Goal: Transaction & Acquisition: Purchase product/service

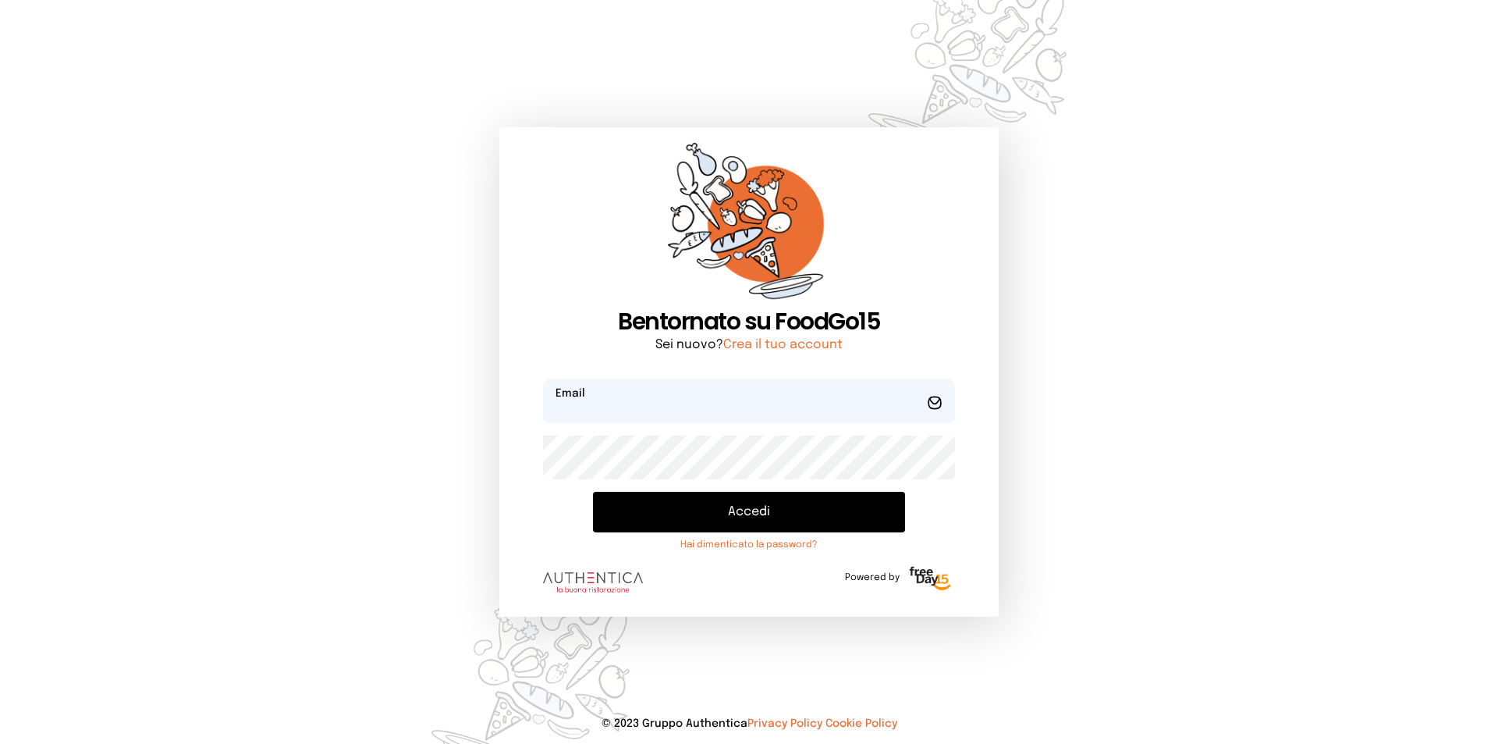
type input "**********"
click at [696, 510] on button "Accedi" at bounding box center [749, 512] width 312 height 41
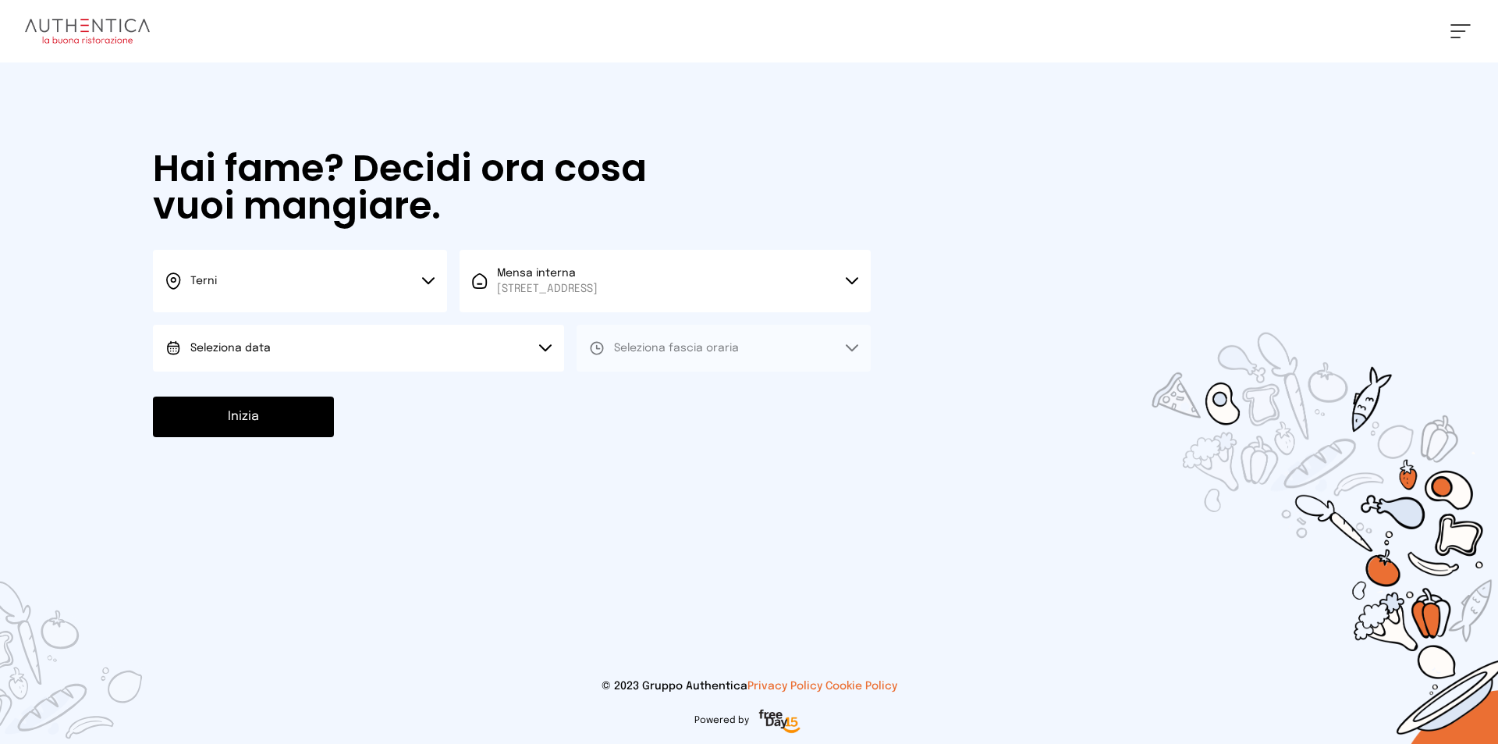
click at [291, 347] on button "Seleziona data" at bounding box center [358, 348] width 411 height 47
drag, startPoint x: 262, startPoint y: 395, endPoint x: 276, endPoint y: 392, distance: 14.2
click at [262, 396] on span "[DATE], [DATE]" at bounding box center [228, 392] width 76 height 16
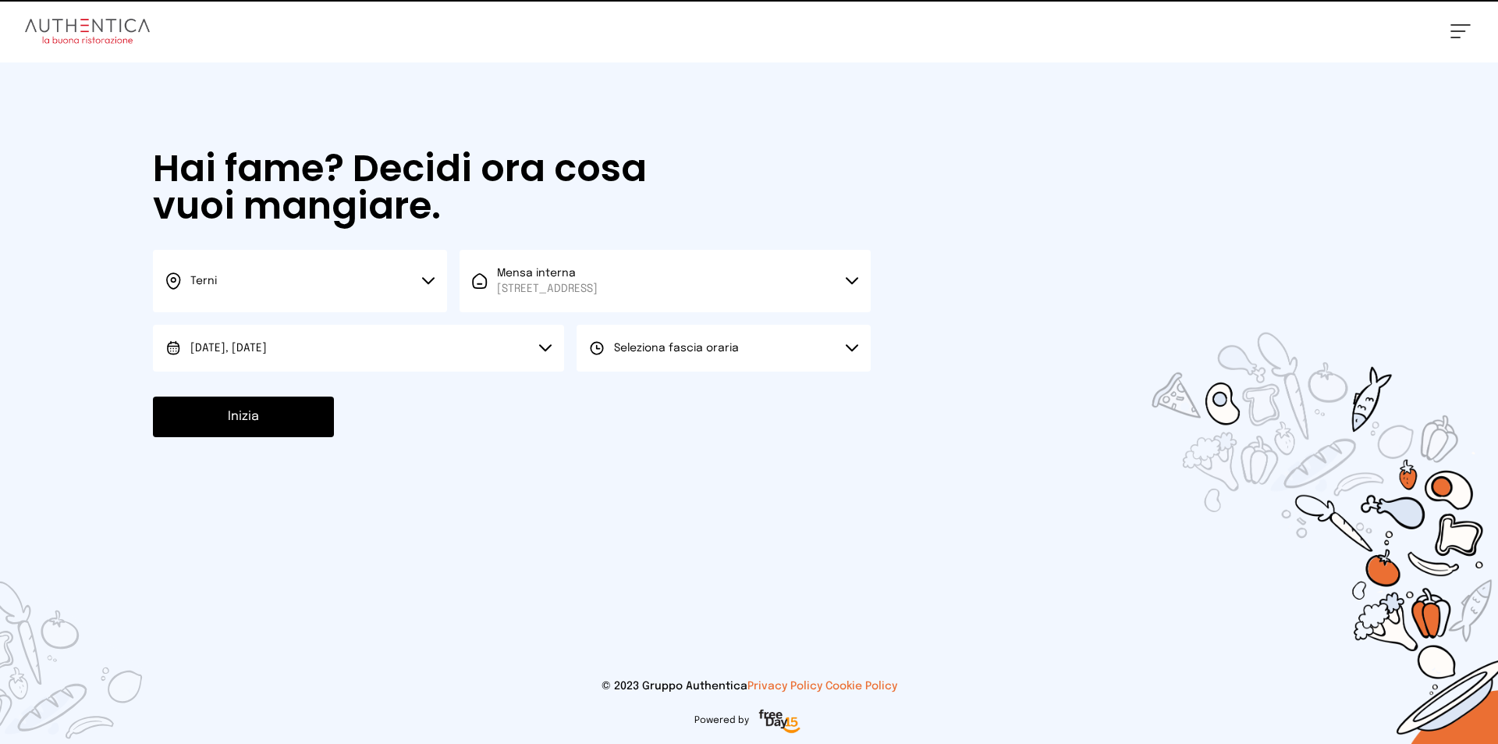
click at [667, 340] on button "Seleziona fascia oraria" at bounding box center [724, 348] width 294 height 47
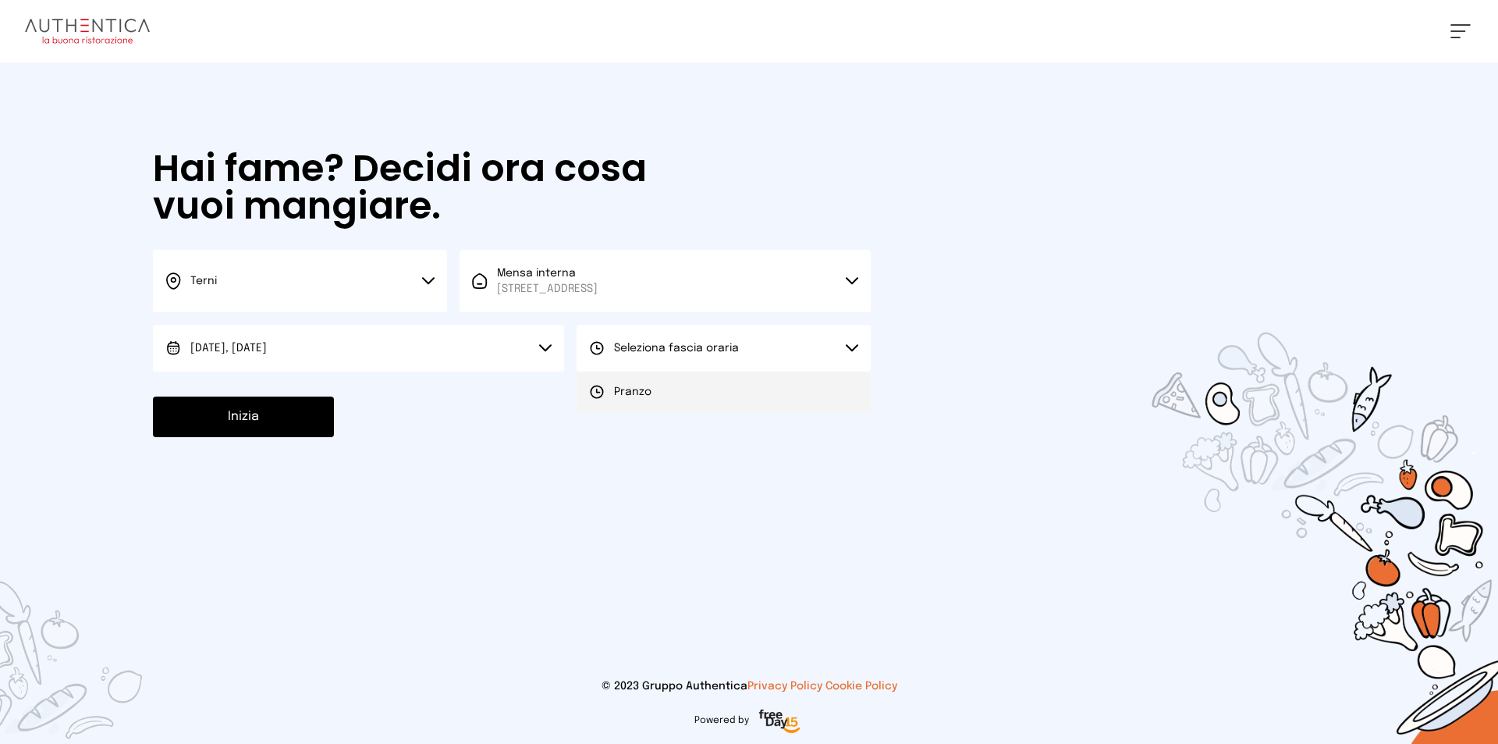
drag, startPoint x: 636, startPoint y: 389, endPoint x: 611, endPoint y: 240, distance: 151.1
click at [635, 390] on span "Pranzo" at bounding box center [632, 392] width 37 height 16
click at [278, 421] on button "Inizia" at bounding box center [243, 416] width 181 height 41
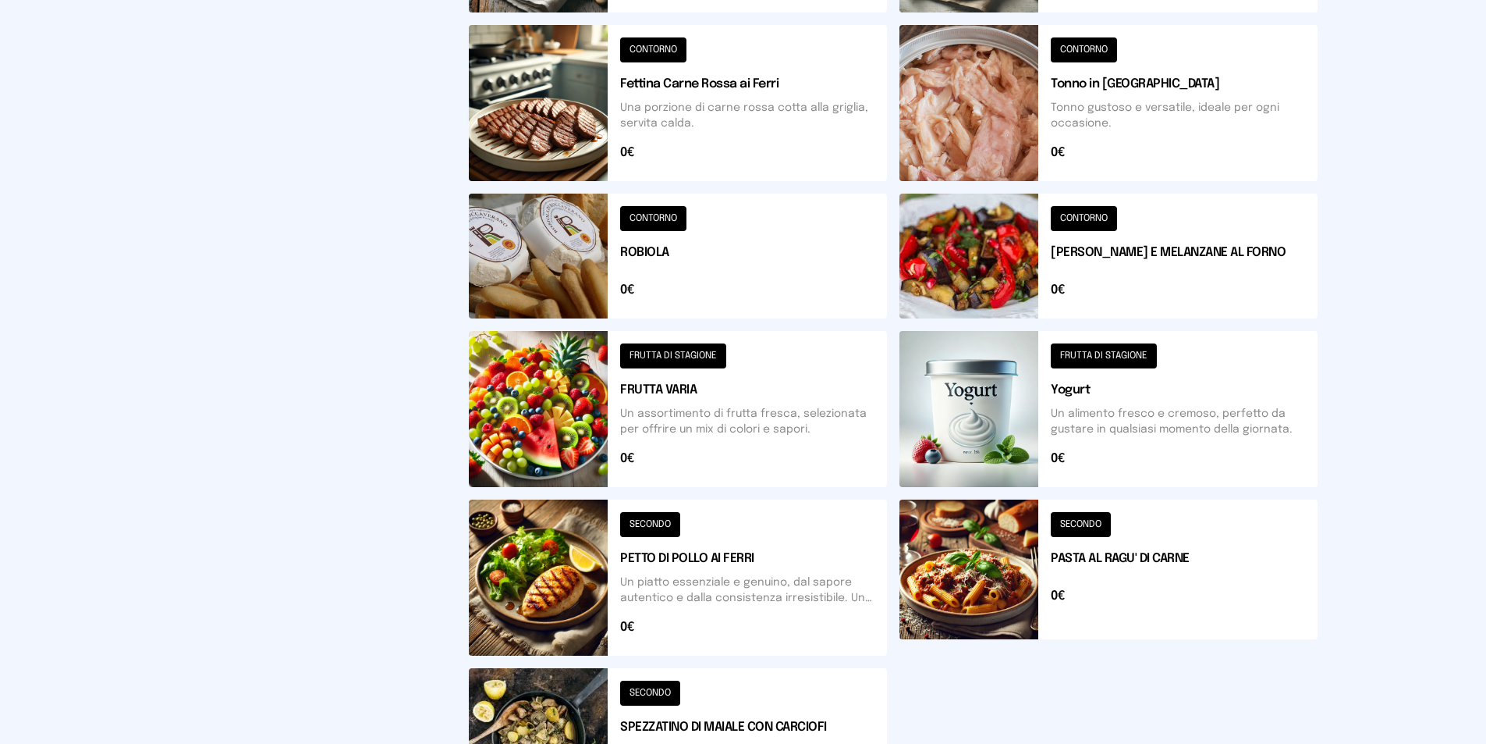
scroll to position [655, 0]
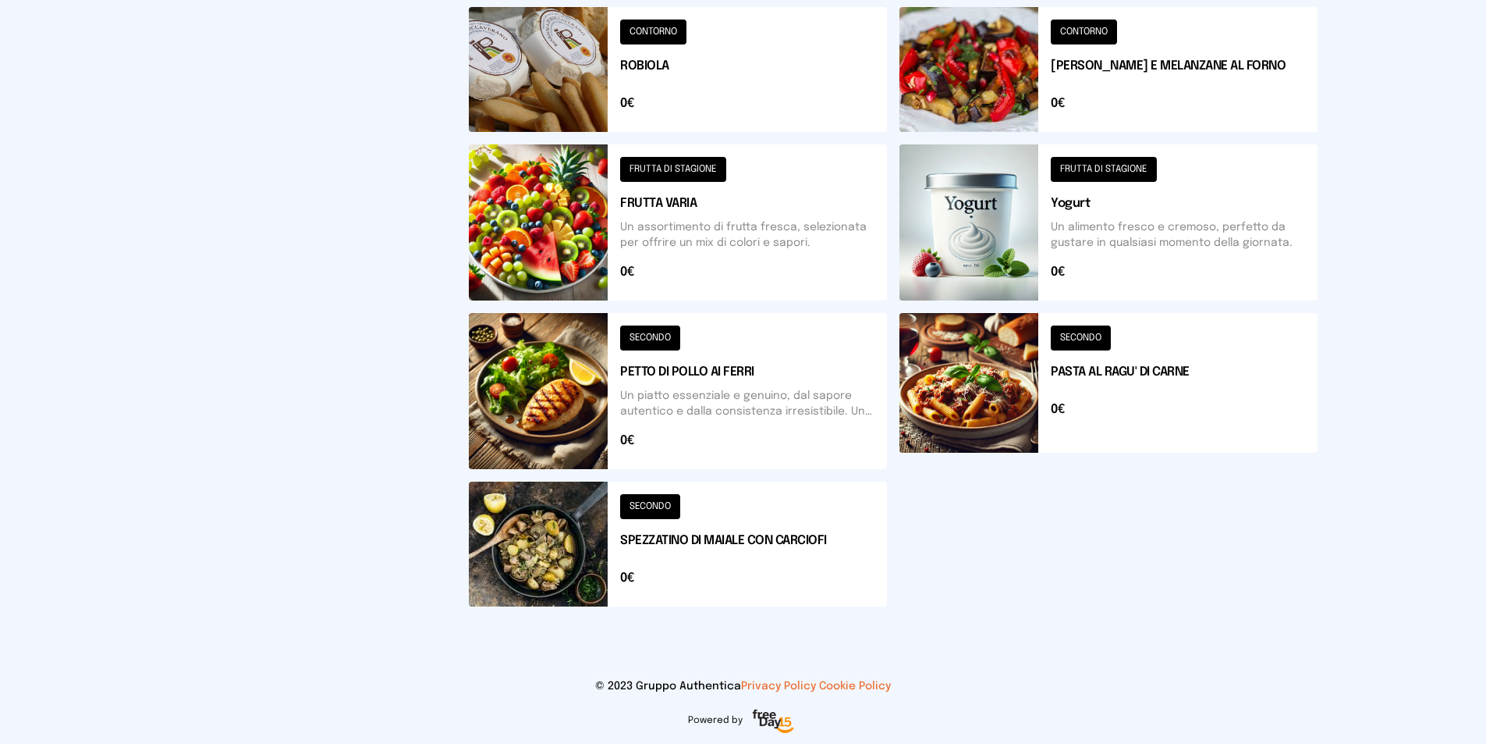
click at [975, 388] on button at bounding box center [1109, 391] width 418 height 156
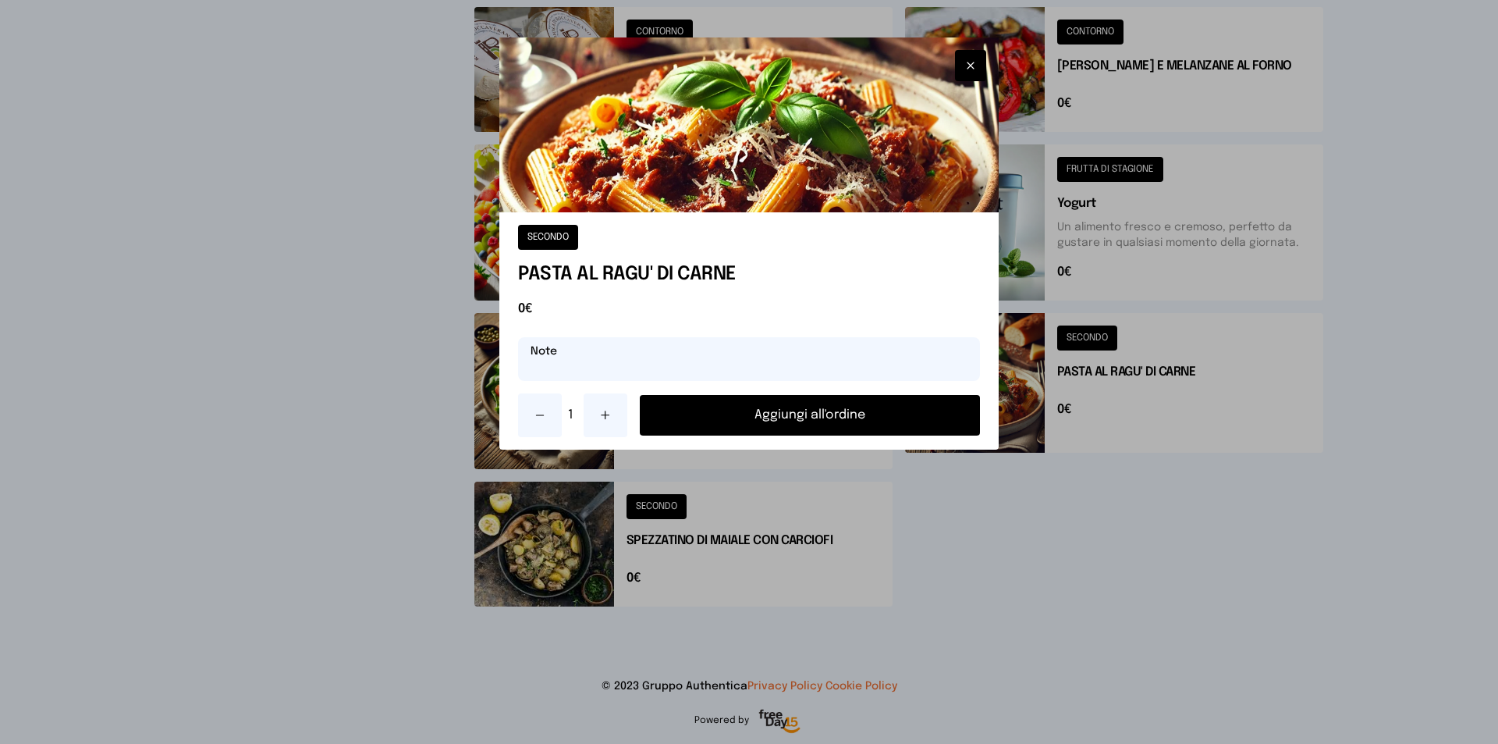
click at [703, 350] on input "text" at bounding box center [749, 359] width 462 height 44
type input "**********"
click at [809, 417] on button "Aggiungi all'ordine" at bounding box center [810, 415] width 340 height 41
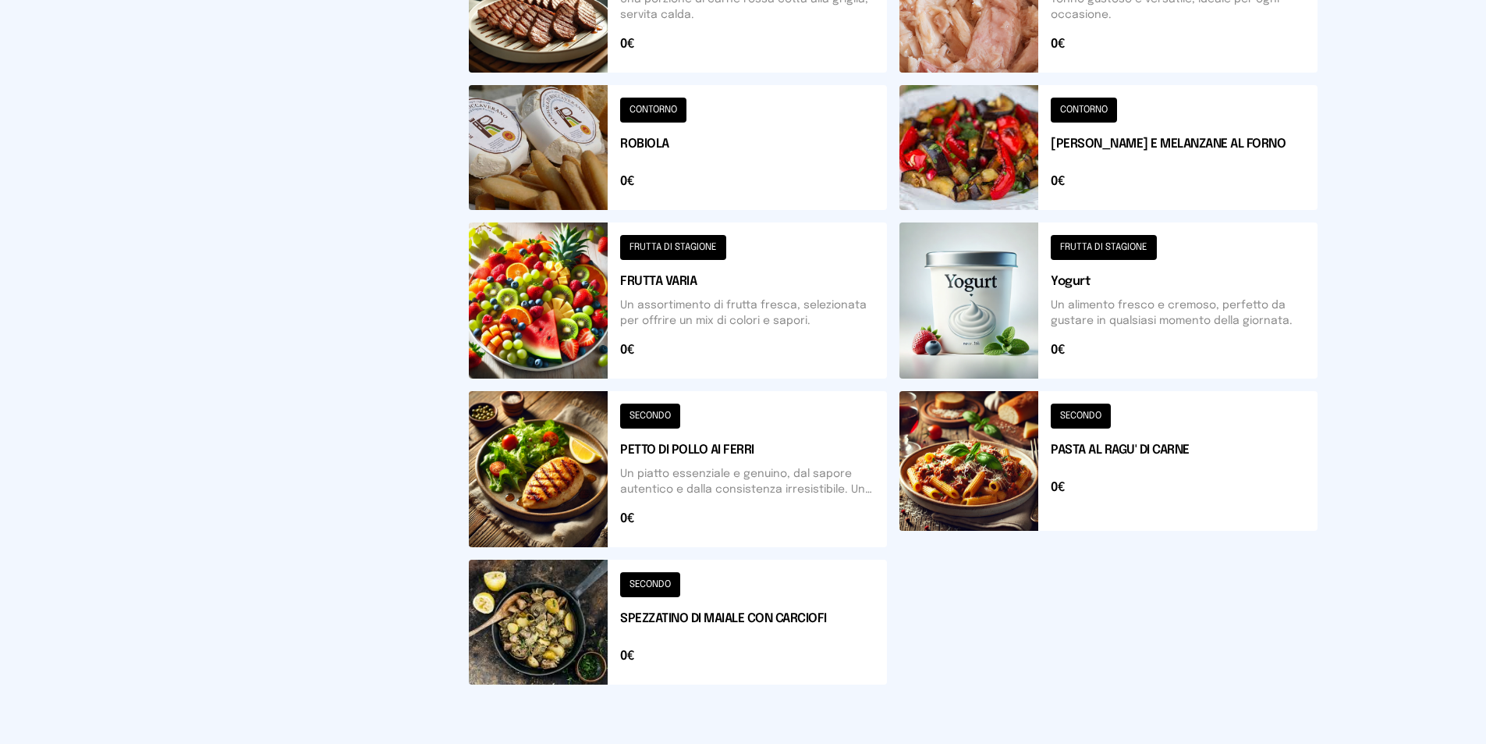
scroll to position [499, 0]
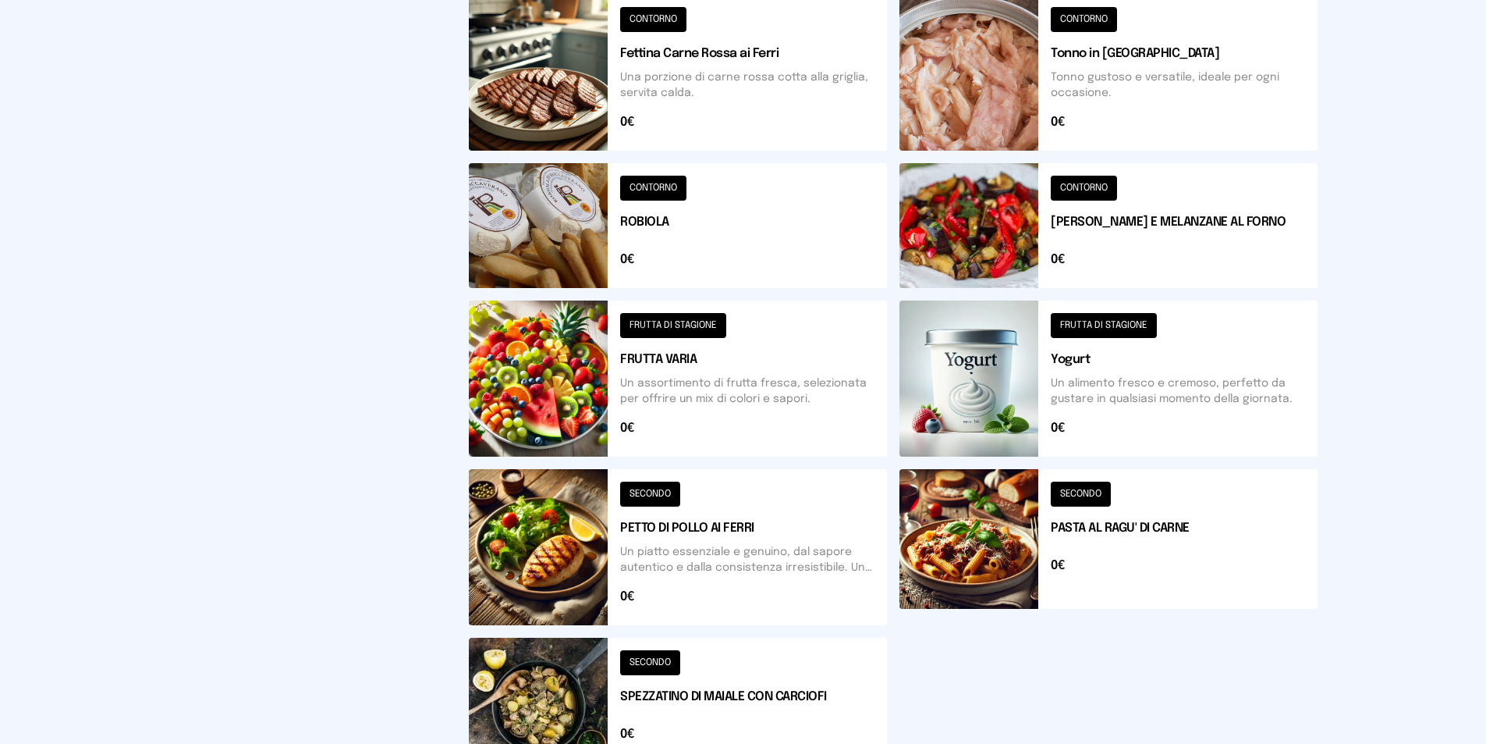
click at [980, 204] on button at bounding box center [1109, 225] width 418 height 125
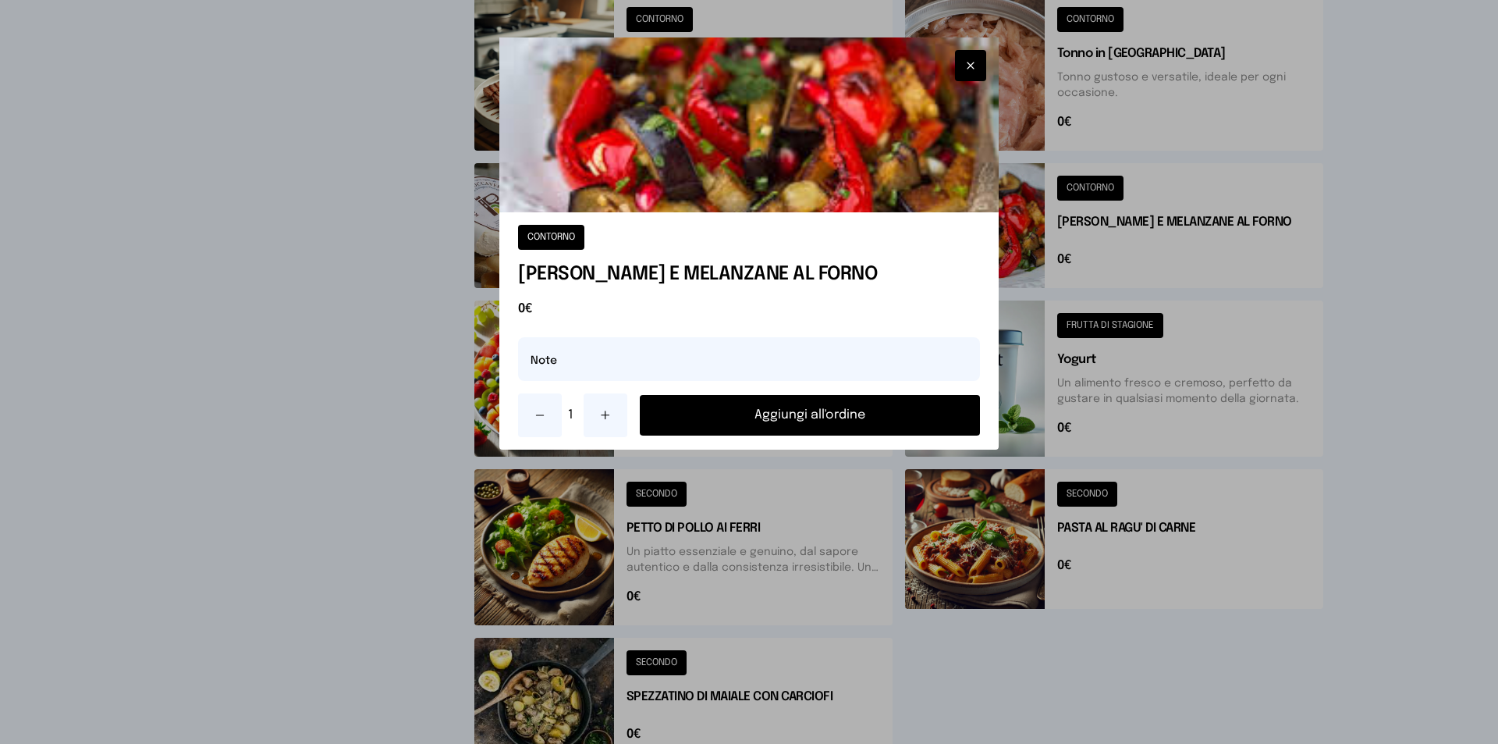
click at [794, 414] on button "Aggiungi all'ordine" at bounding box center [810, 415] width 340 height 41
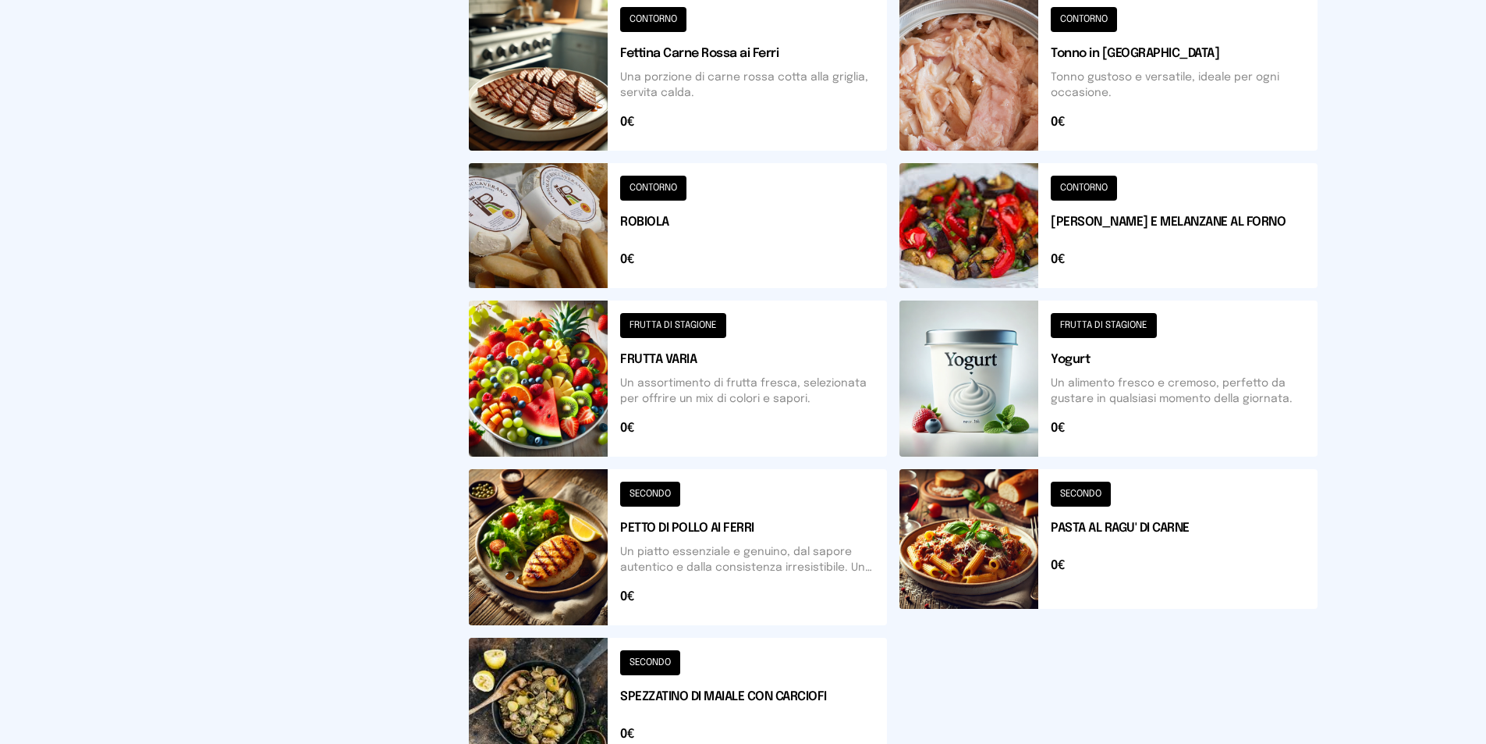
scroll to position [0, 0]
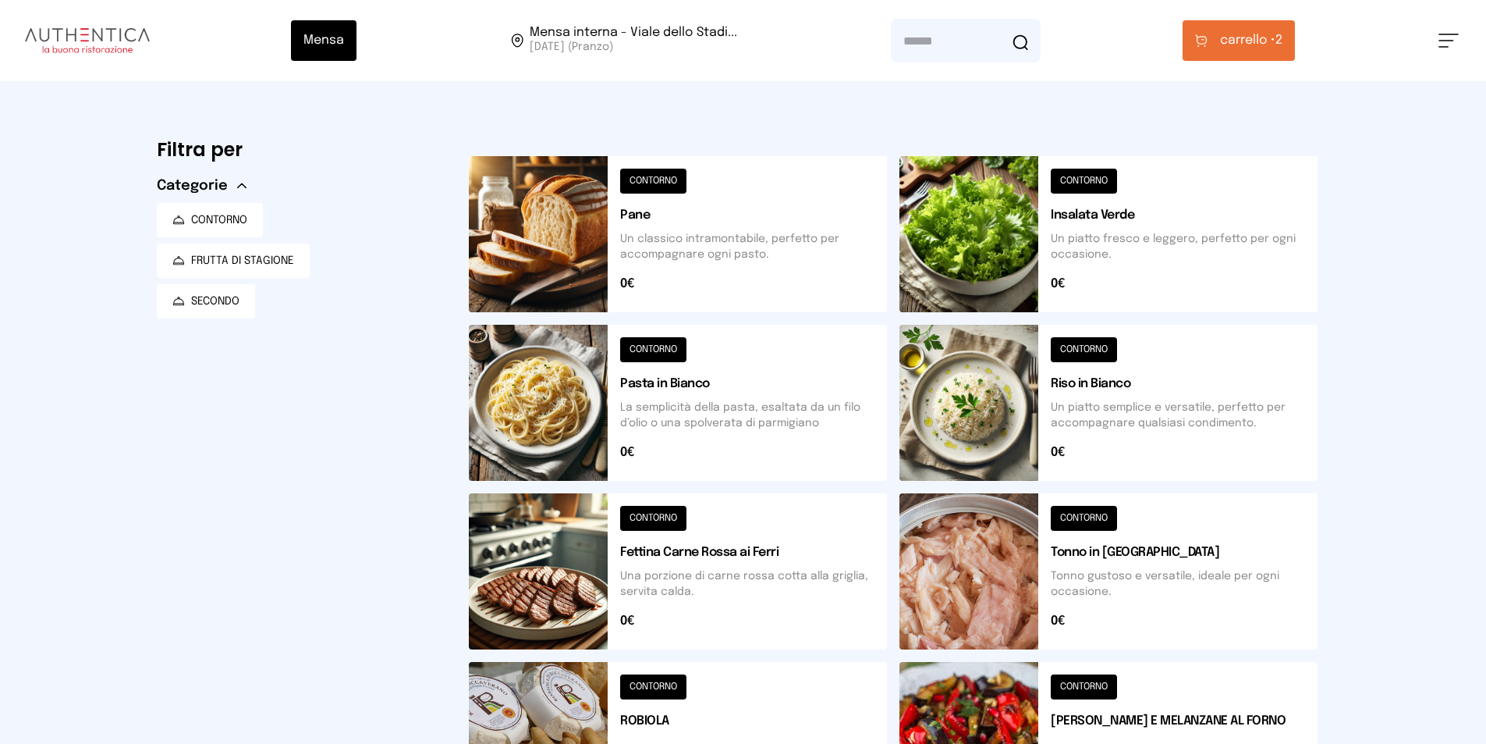
click at [1224, 50] on button "carrello • 2" at bounding box center [1239, 40] width 112 height 41
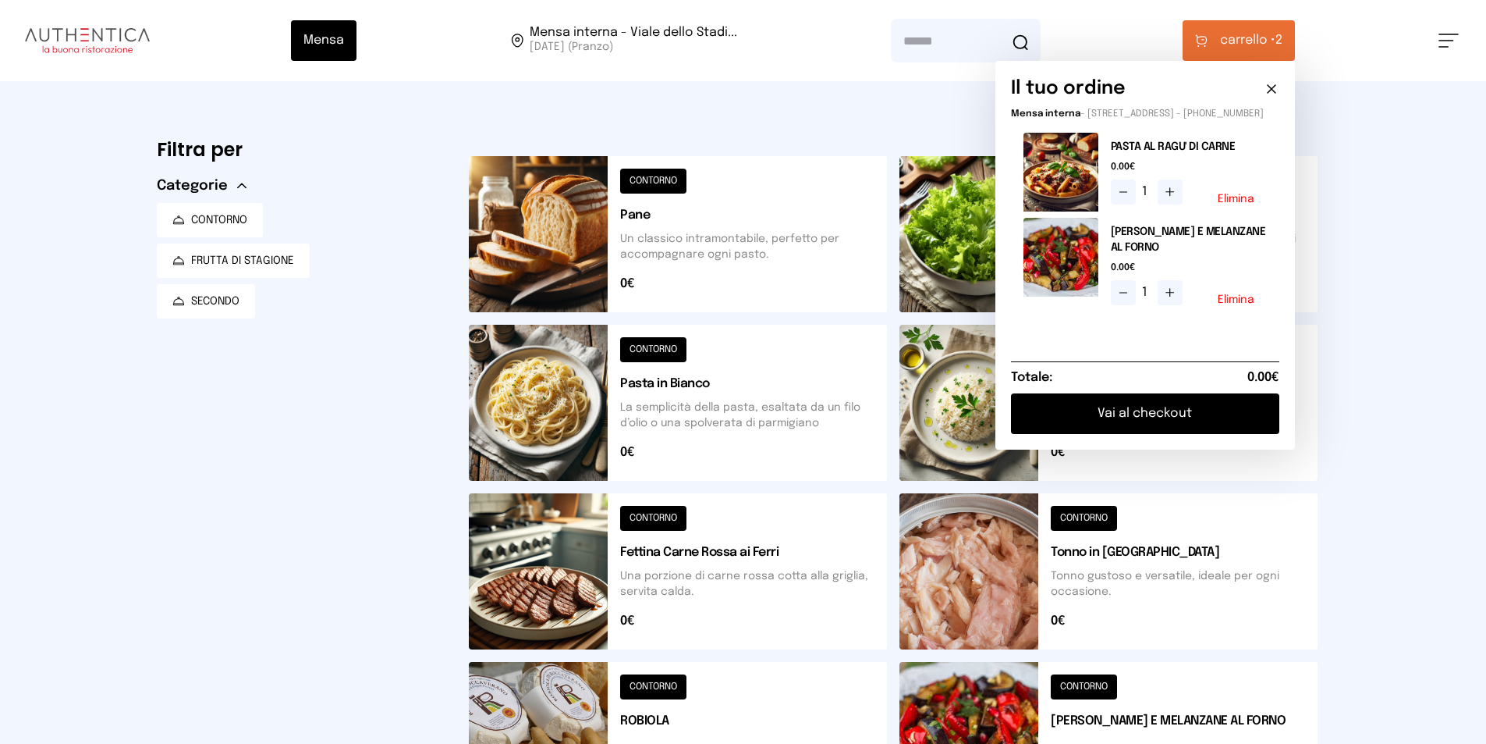
click at [1138, 423] on button "Vai al checkout" at bounding box center [1145, 413] width 268 height 41
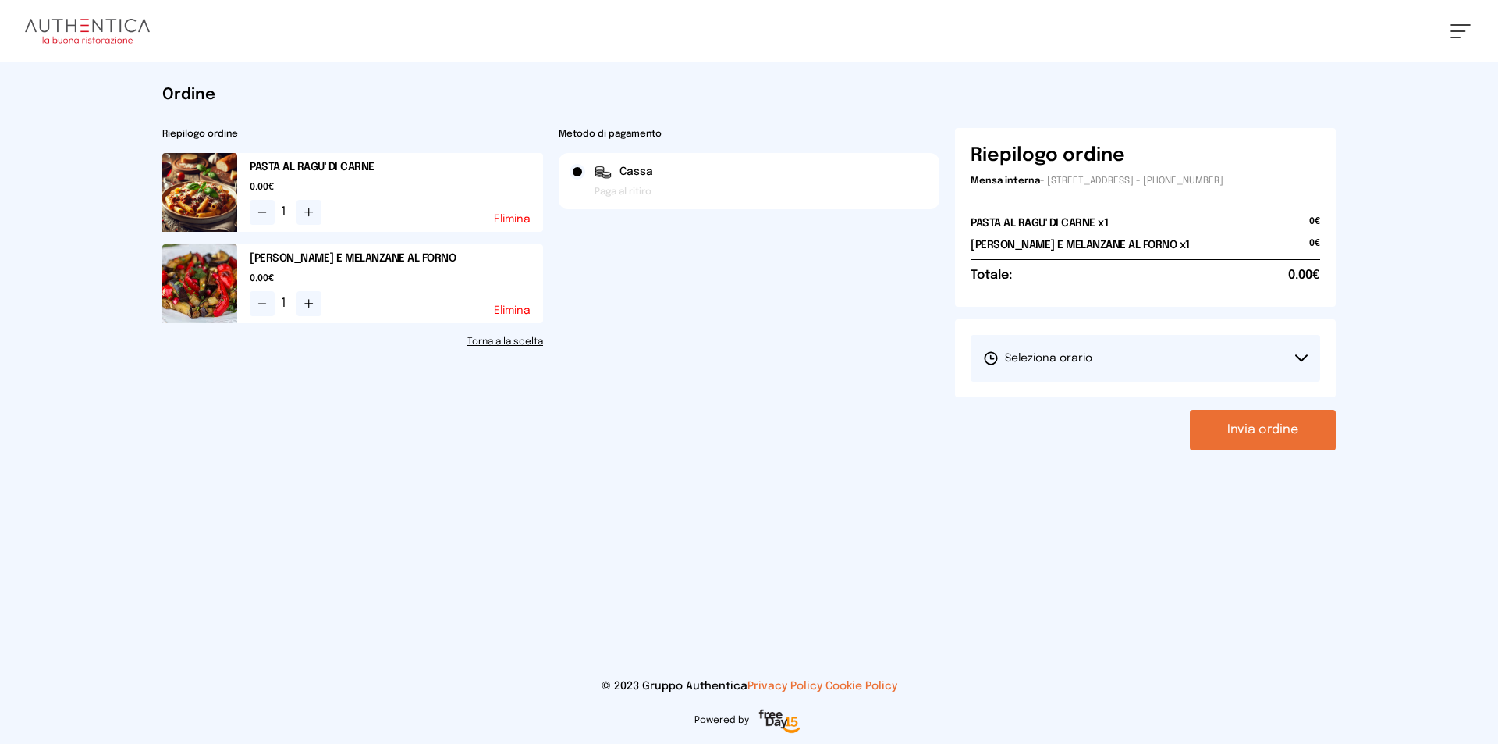
click at [1103, 364] on button "Seleziona orario" at bounding box center [1146, 358] width 350 height 47
click at [1017, 404] on span "1° Turno (13:00 - 15:00)" at bounding box center [1042, 402] width 118 height 16
click at [1256, 417] on button "Invia ordine" at bounding box center [1263, 430] width 146 height 41
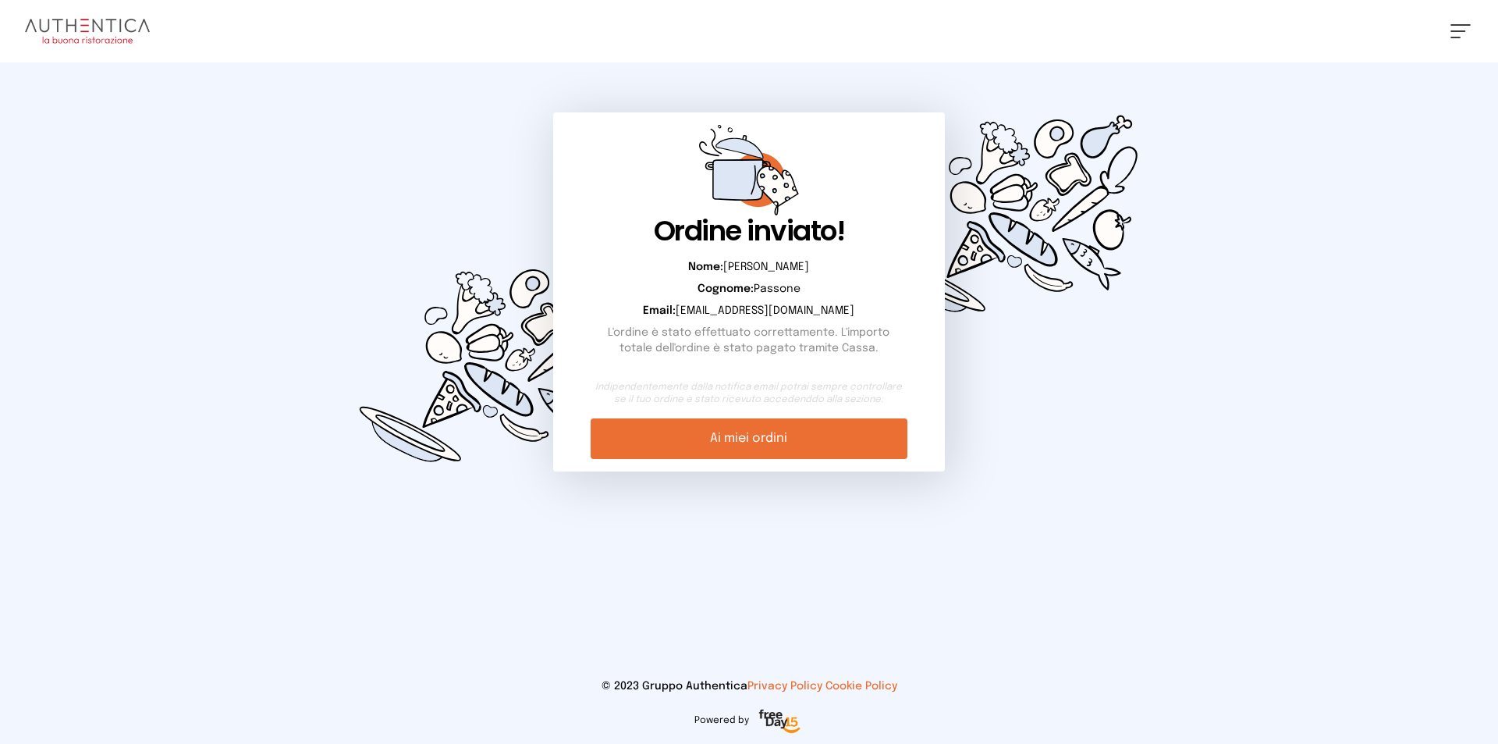
click at [825, 449] on link "Ai miei ordini" at bounding box center [749, 438] width 316 height 41
